Goal: Information Seeking & Learning: Stay updated

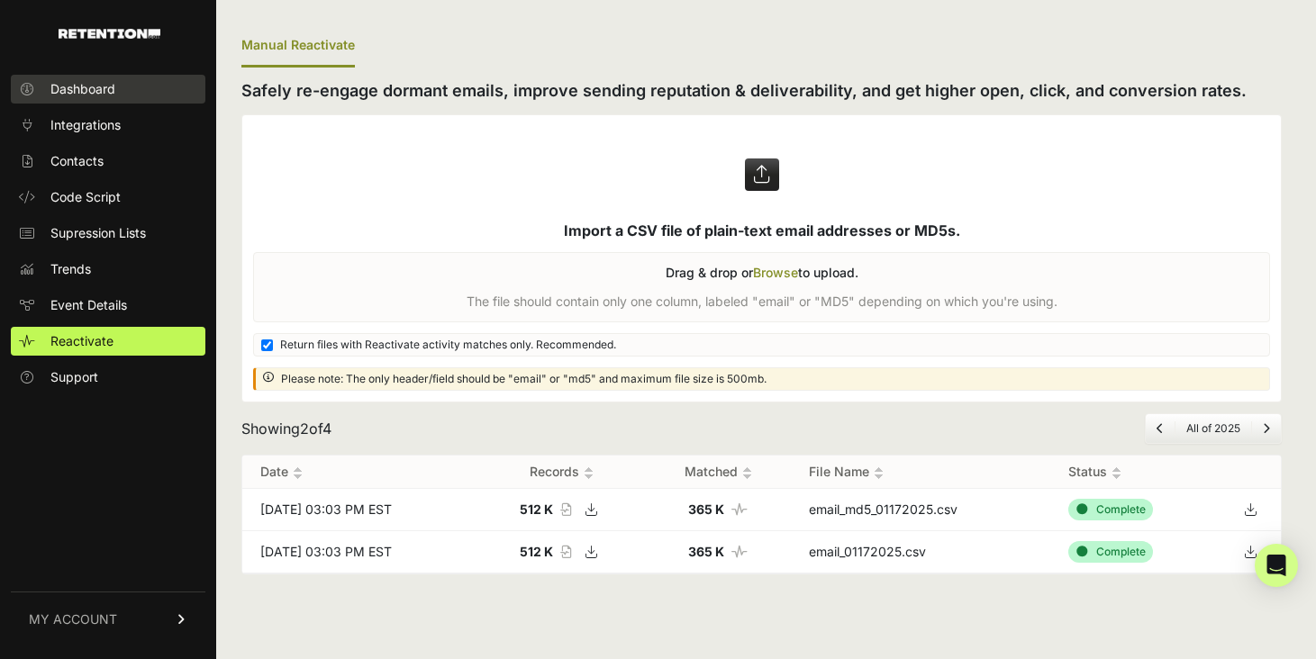
click at [145, 94] on link "Dashboard" at bounding box center [108, 89] width 195 height 29
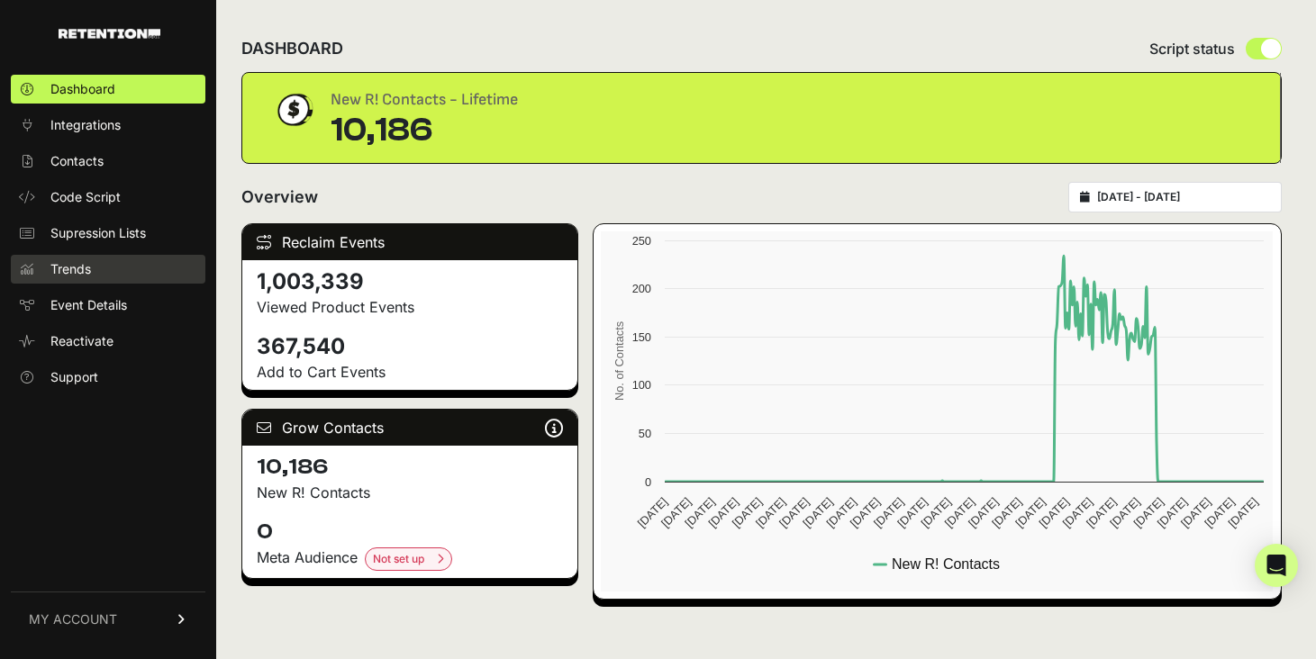
click at [154, 267] on link "Trends" at bounding box center [108, 269] width 195 height 29
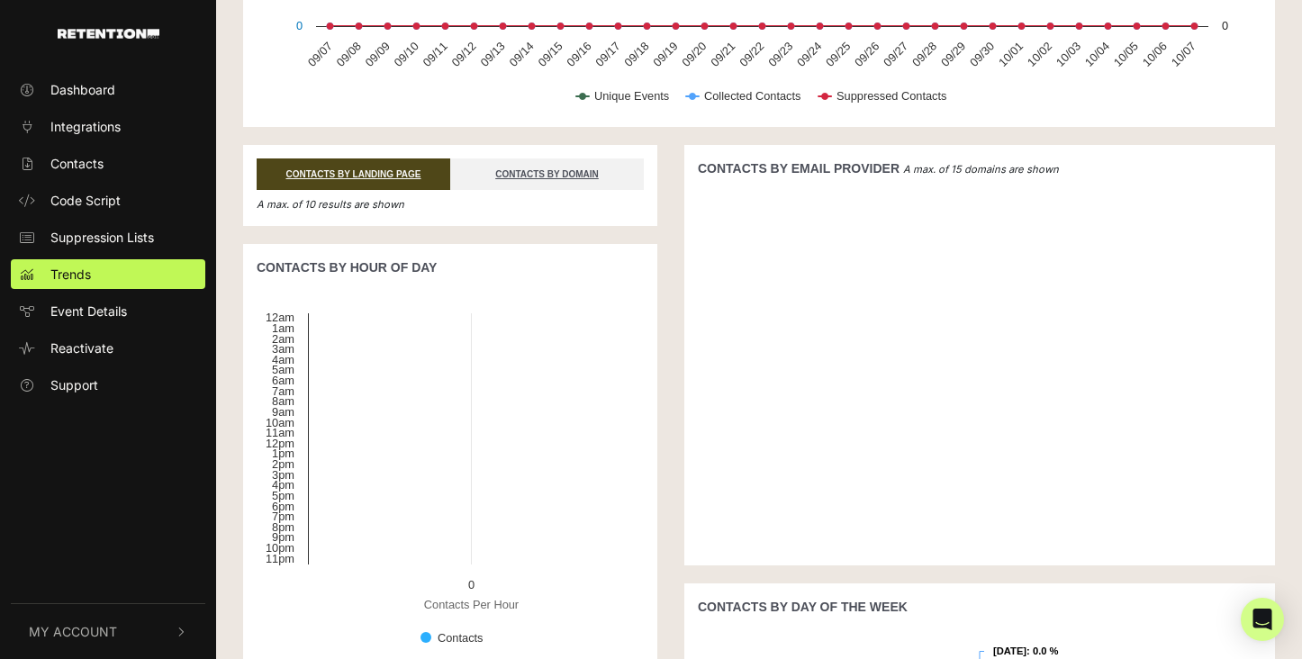
scroll to position [270, 0]
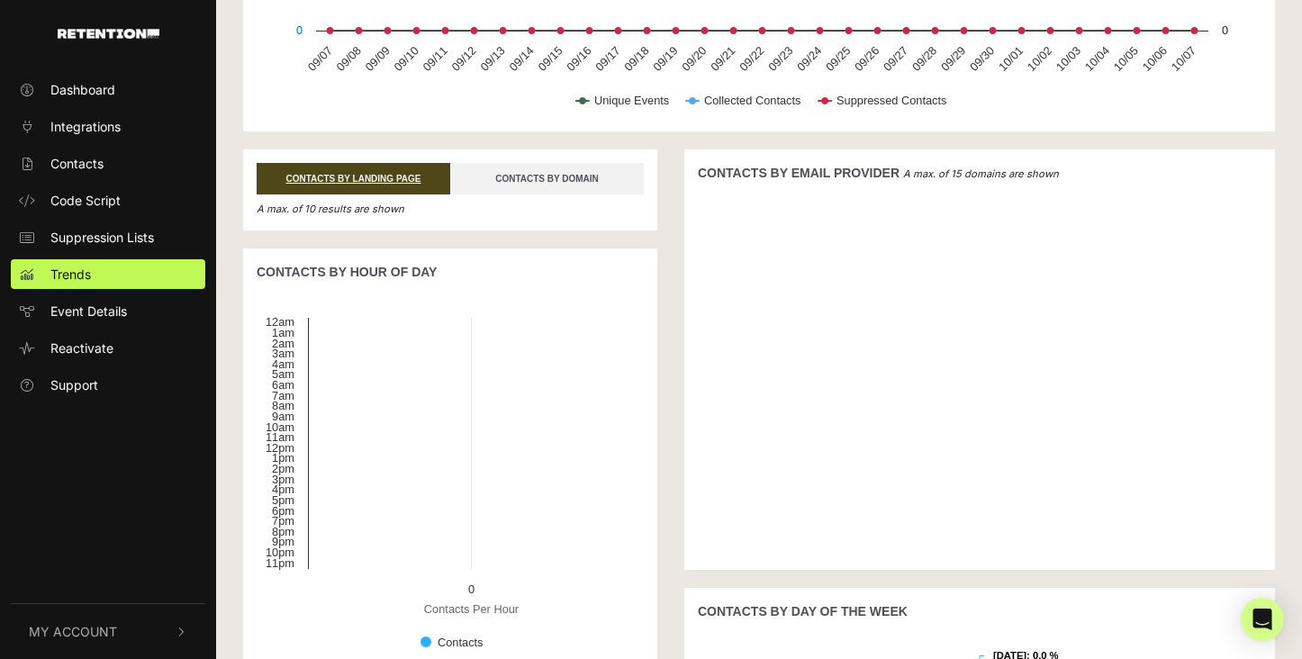
click at [495, 176] on link "CONTACTS BY DOMAIN" at bounding box center [547, 179] width 194 height 32
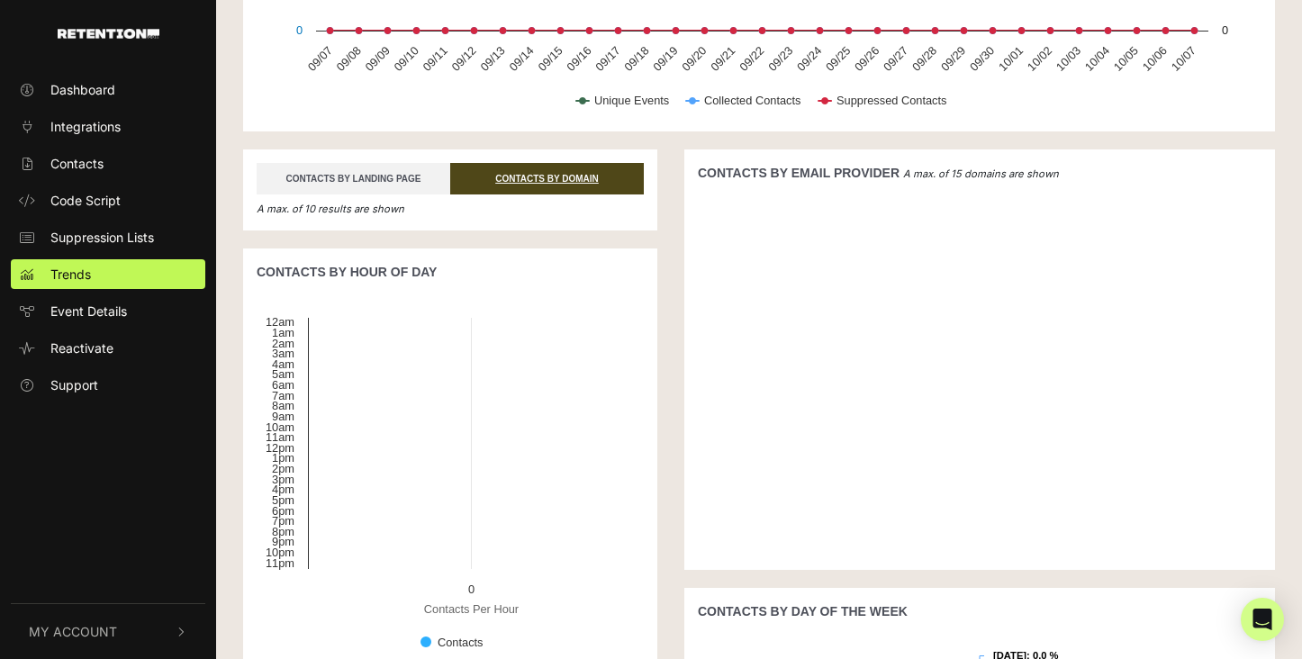
click at [421, 177] on link "CONTACTS BY LANDING PAGE" at bounding box center [354, 179] width 194 height 32
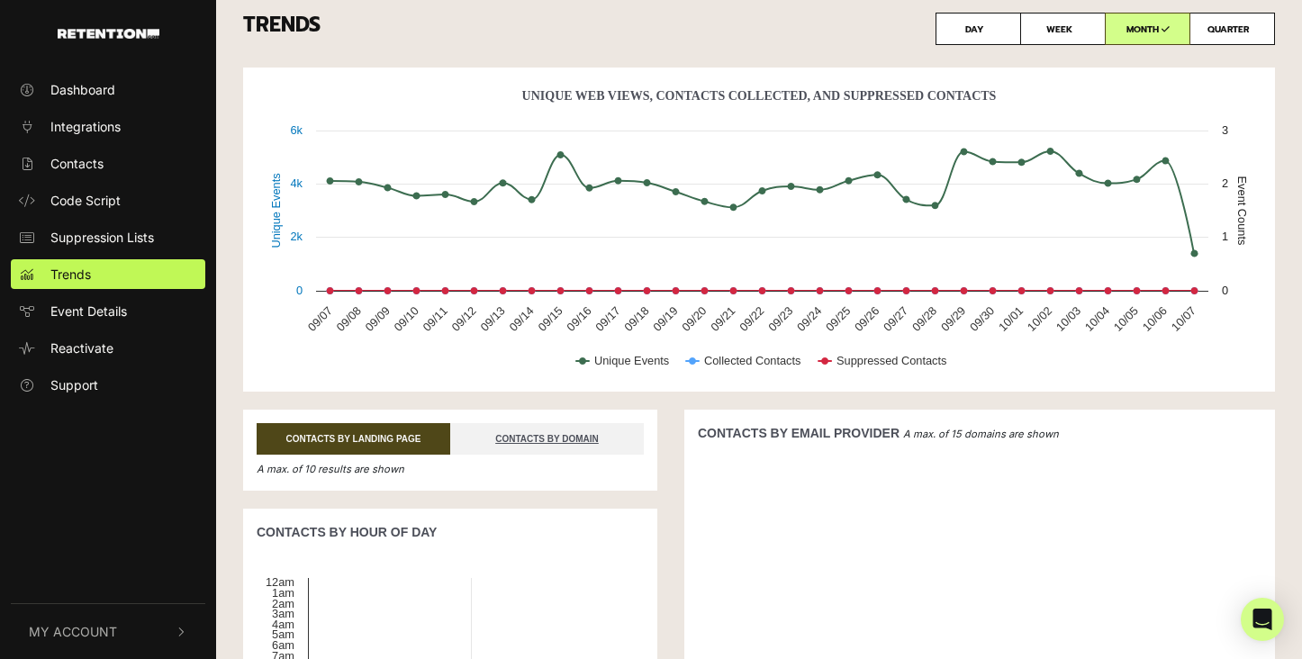
scroll to position [0, 0]
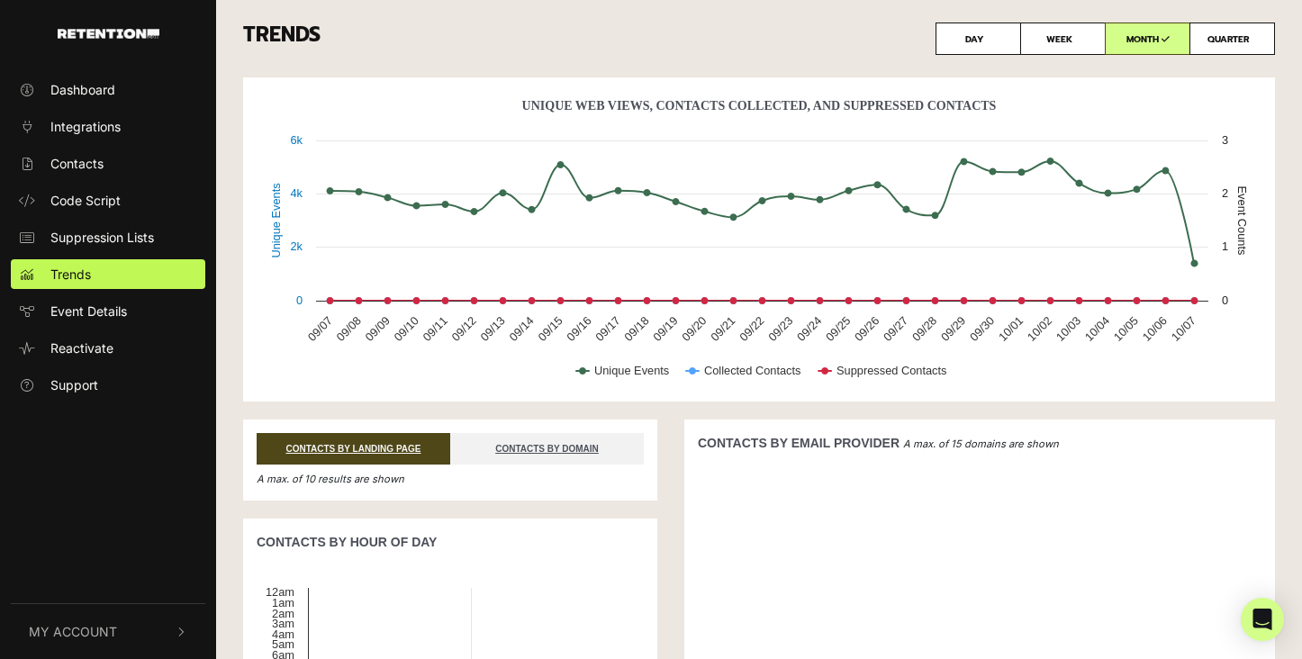
click at [1253, 41] on icon at bounding box center [1253, 38] width 8 height 9
radio input "true"
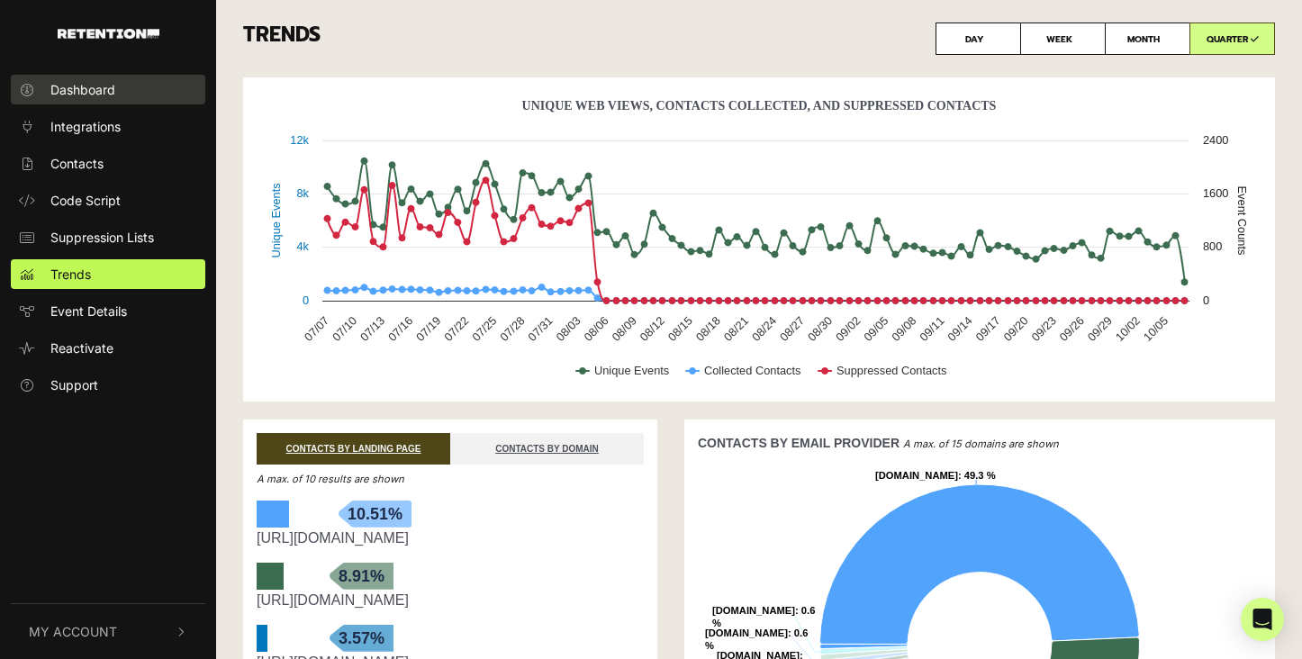
click at [131, 89] on link "Dashboard" at bounding box center [108, 90] width 195 height 30
